Goal: Information Seeking & Learning: Compare options

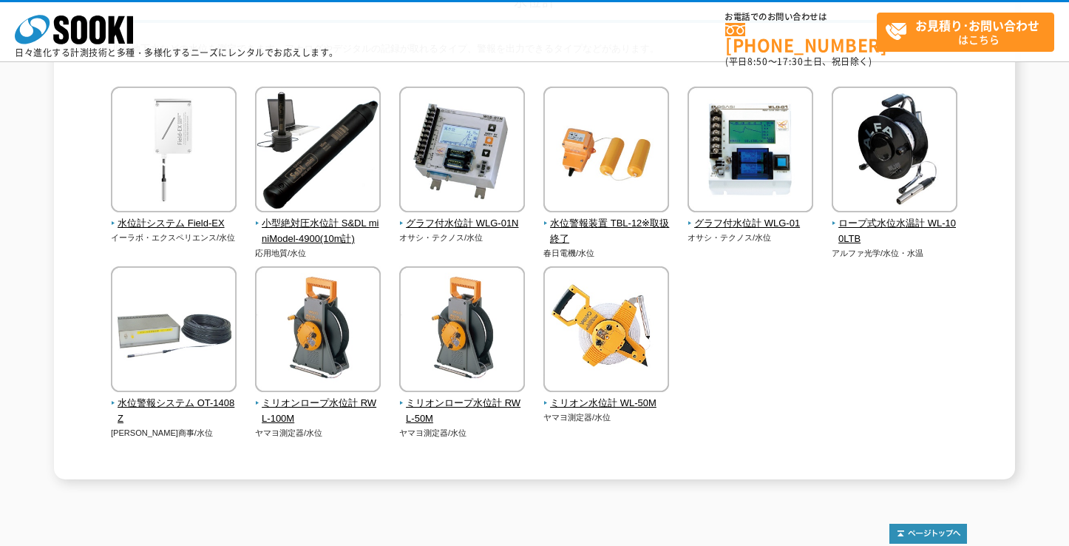
scroll to position [148, 0]
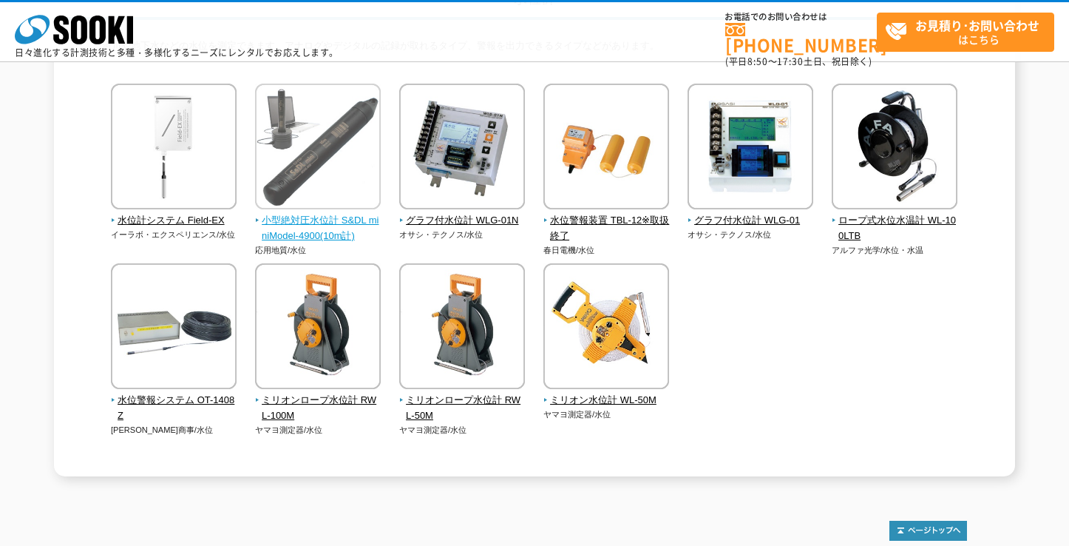
click at [284, 164] on img at bounding box center [318, 148] width 126 height 129
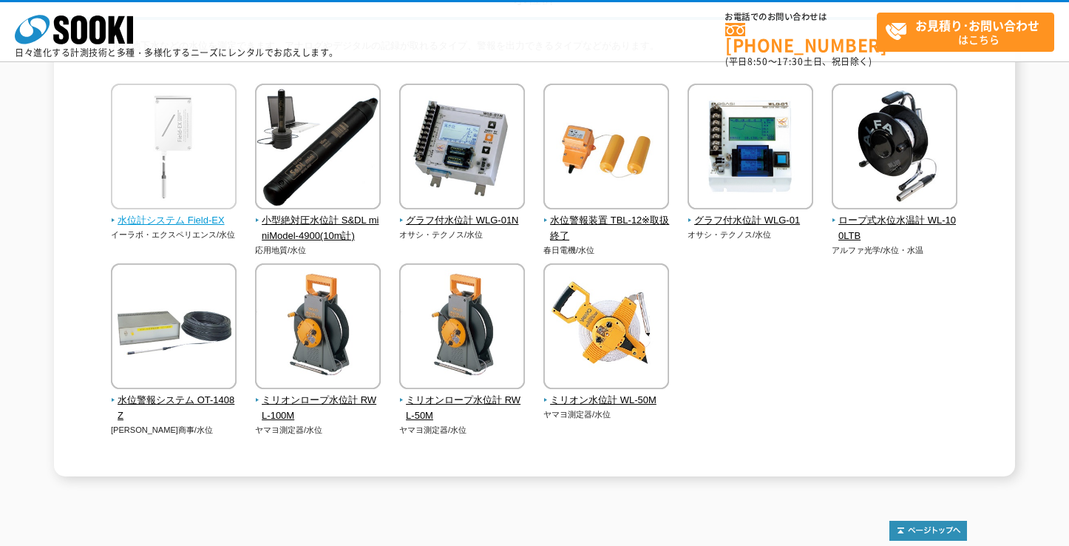
click at [175, 123] on img at bounding box center [174, 148] width 126 height 129
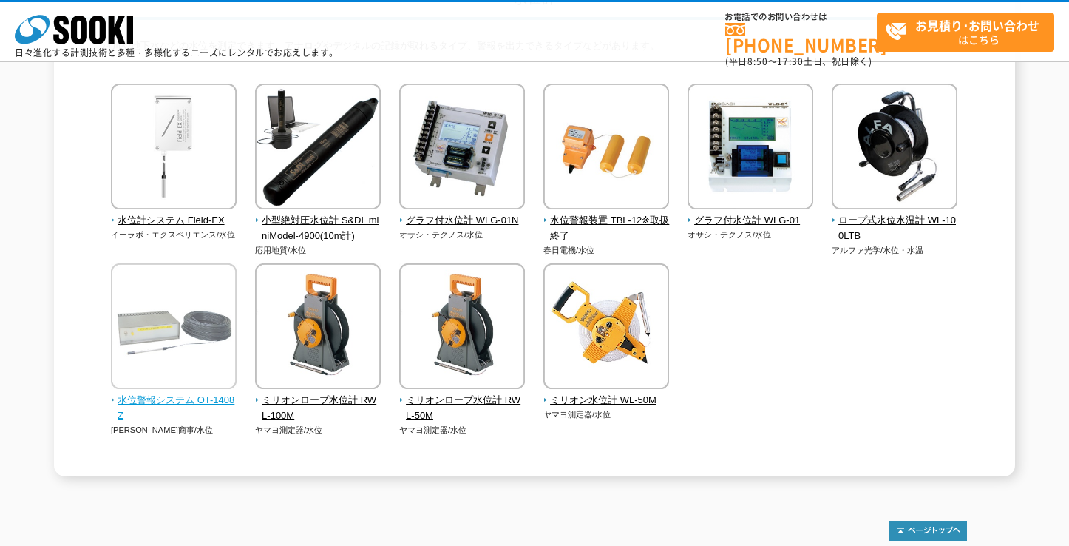
click at [192, 298] on img at bounding box center [174, 327] width 126 height 129
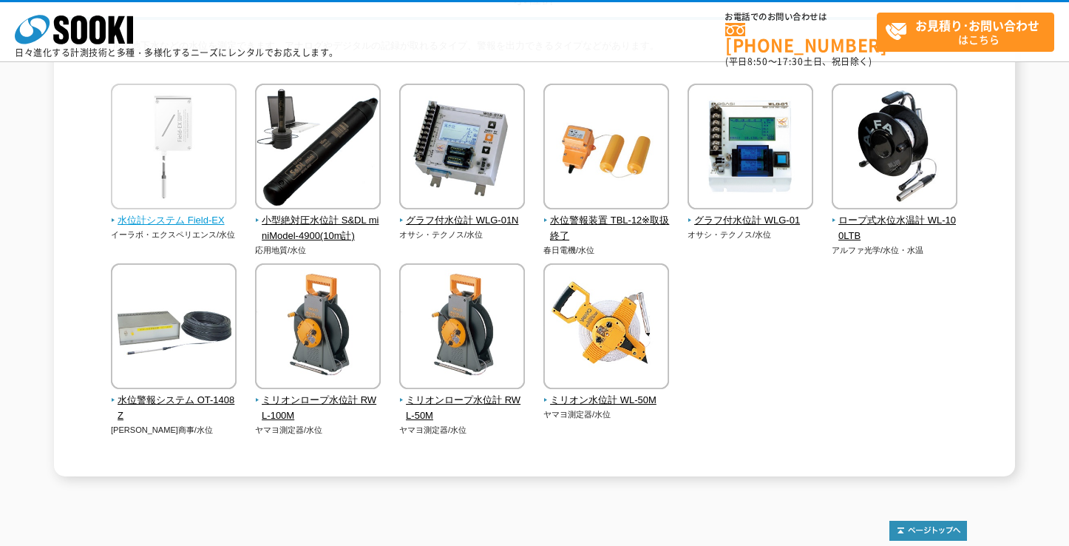
click at [182, 140] on img at bounding box center [174, 148] width 126 height 129
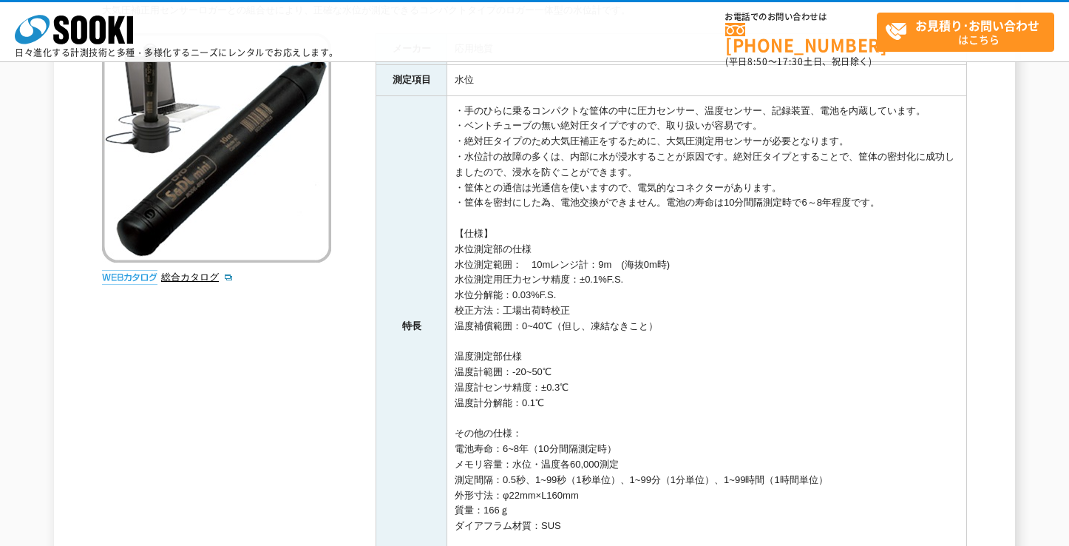
scroll to position [135, 0]
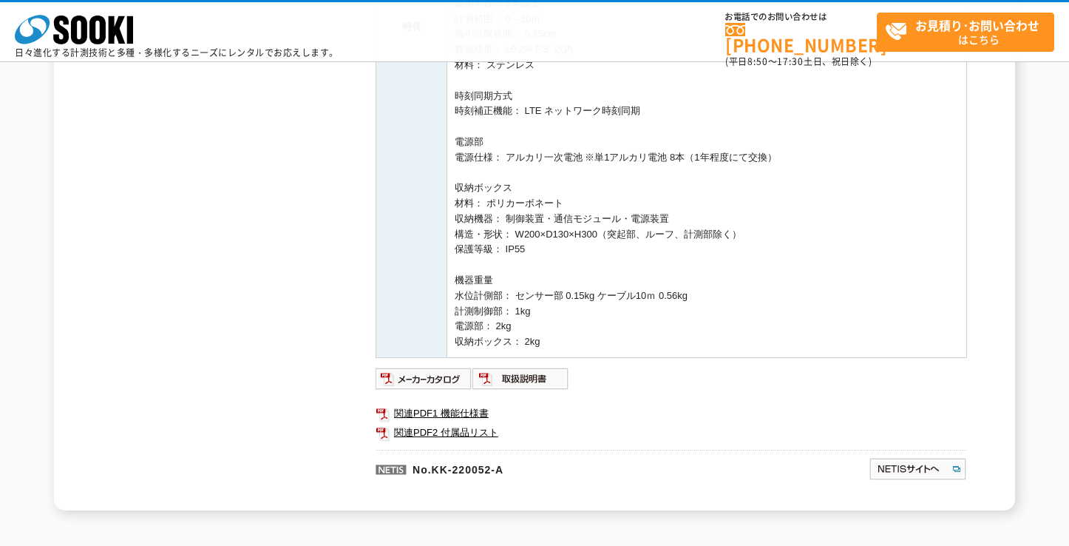
scroll to position [591, 0]
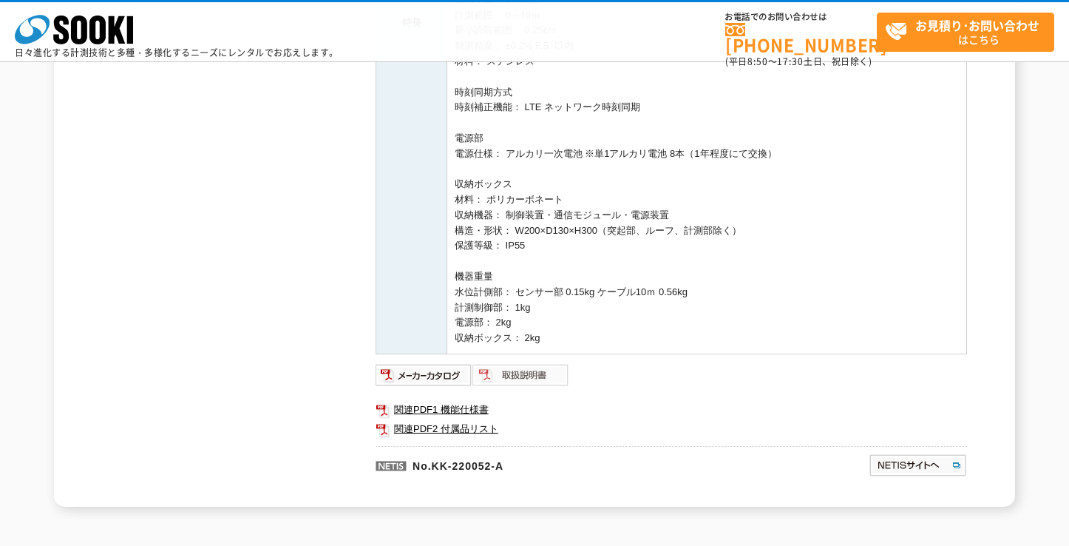
click at [521, 378] on img at bounding box center [520, 375] width 97 height 24
